Goal: Task Accomplishment & Management: Complete application form

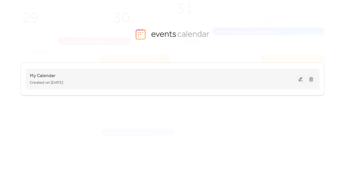
click at [301, 77] on button at bounding box center [301, 79] width 8 height 9
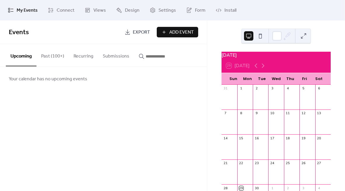
click at [176, 32] on span "Add Event" at bounding box center [181, 32] width 25 height 7
